Goal: Information Seeking & Learning: Learn about a topic

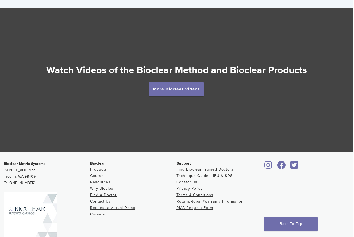
scroll to position [930, 1]
click at [96, 170] on link "Products" at bounding box center [98, 169] width 17 height 5
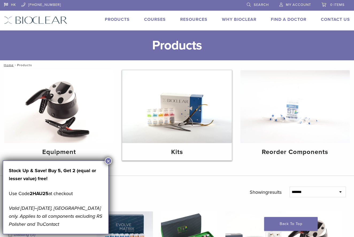
click at [172, 116] on img at bounding box center [176, 106] width 109 height 73
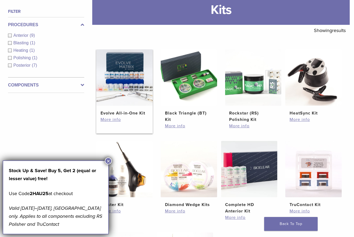
scroll to position [76, 0]
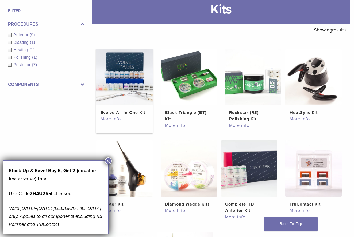
click at [126, 102] on img at bounding box center [124, 77] width 56 height 56
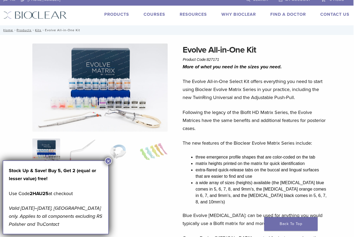
scroll to position [5, 1]
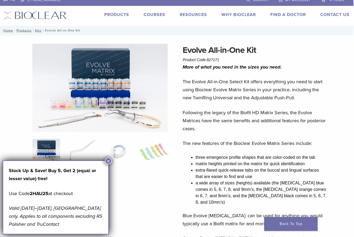
click at [114, 15] on link "Products" at bounding box center [116, 14] width 25 height 5
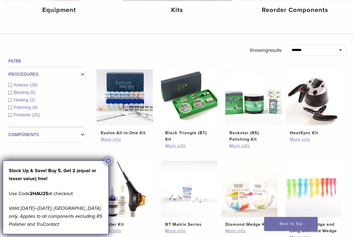
scroll to position [141, 0]
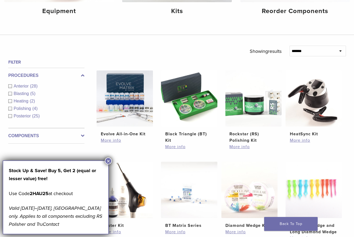
click at [12, 87] on div "Anterior (28)" at bounding box center [46, 86] width 76 height 6
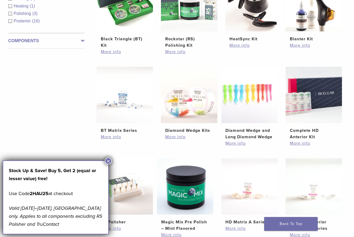
scroll to position [237, 0]
click at [300, 146] on link "More info" at bounding box center [314, 143] width 48 height 6
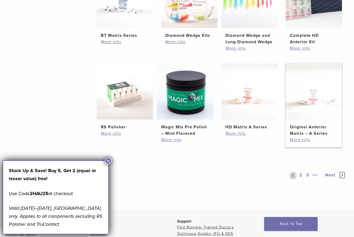
scroll to position [332, 0]
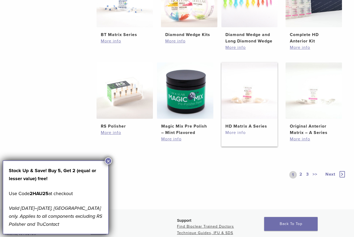
click at [240, 136] on link "More info" at bounding box center [249, 133] width 48 height 6
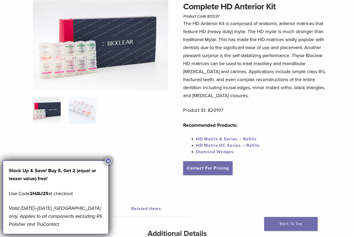
scroll to position [51, 0]
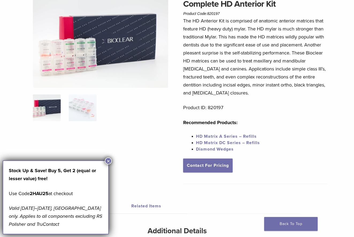
click at [48, 112] on img at bounding box center [47, 108] width 28 height 27
click at [85, 113] on img at bounding box center [83, 108] width 28 height 27
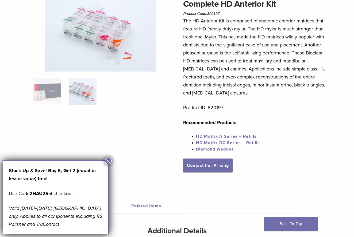
click at [102, 53] on img at bounding box center [100, 35] width 111 height 74
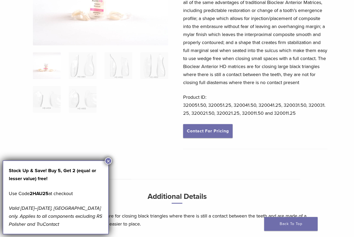
scroll to position [84, 0]
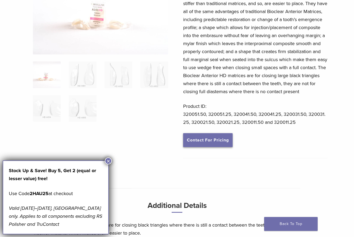
drag, startPoint x: 209, startPoint y: 149, endPoint x: 209, endPoint y: 142, distance: 7.5
click at [209, 147] on link "Contact For Pricing" at bounding box center [207, 140] width 49 height 14
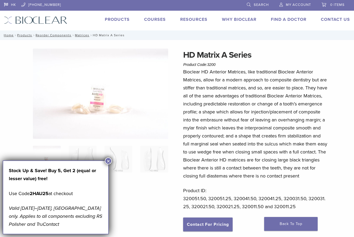
scroll to position [0, 0]
click at [194, 28] on link "Technique Guides, IFU, & SDS" at bounding box center [217, 29] width 71 height 12
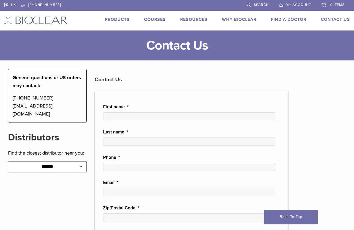
click at [81, 164] on icon at bounding box center [81, 166] width 2 height 4
select select "*********"
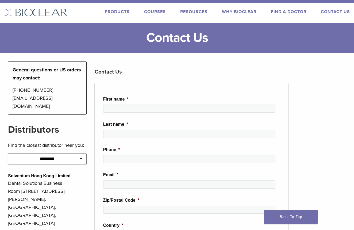
scroll to position [9, 0]
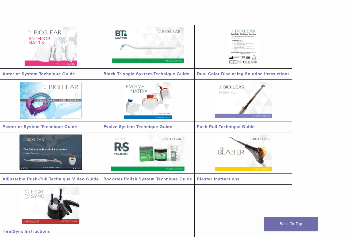
scroll to position [91, 0]
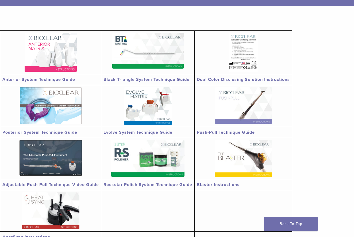
click at [45, 80] on link "Anterior System Technique Guide" at bounding box center [38, 79] width 73 height 5
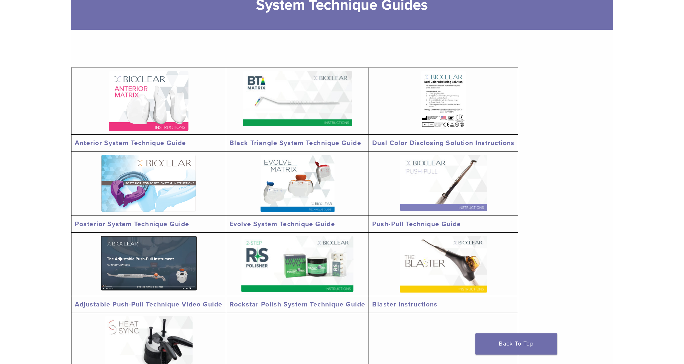
scroll to position [78, 0]
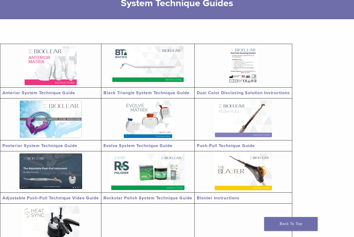
click at [231, 146] on link "Push-Pull Technique Guide" at bounding box center [226, 145] width 58 height 5
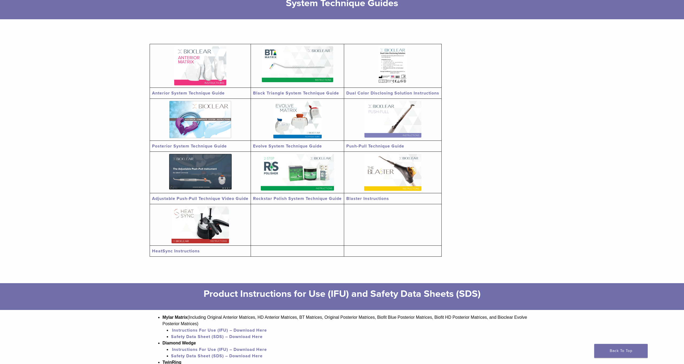
scroll to position [78, 0]
click at [195, 198] on link "Adjustable Push-Pull Technique Video Guide" at bounding box center [200, 197] width 96 height 5
click at [195, 178] on img at bounding box center [200, 171] width 63 height 36
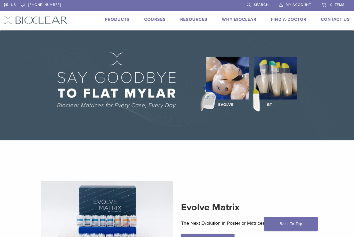
click at [156, 19] on link "Courses" at bounding box center [155, 19] width 22 height 5
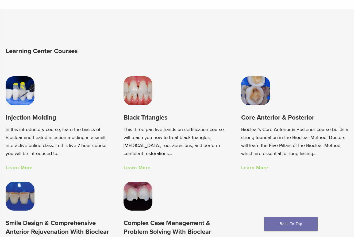
scroll to position [301, 0]
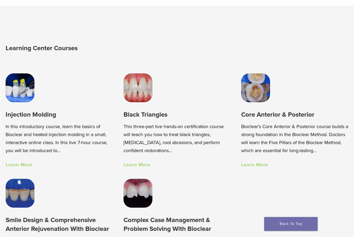
click at [22, 165] on link "Learn More" at bounding box center [19, 165] width 27 height 6
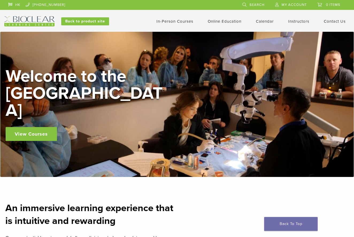
scroll to position [301, 0]
